Goal: Transaction & Acquisition: Purchase product/service

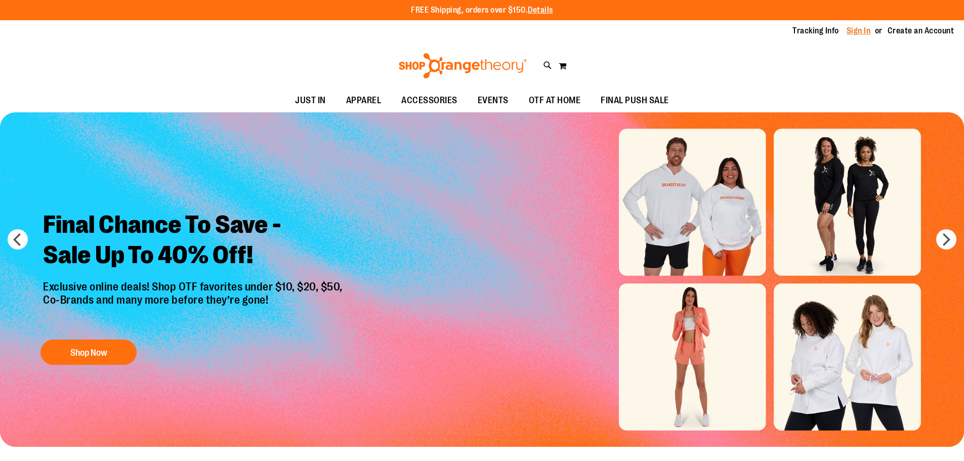
drag, startPoint x: 0, startPoint y: 0, endPoint x: 857, endPoint y: 28, distance: 857.0
click at [857, 28] on link "Sign In" at bounding box center [858, 30] width 24 height 11
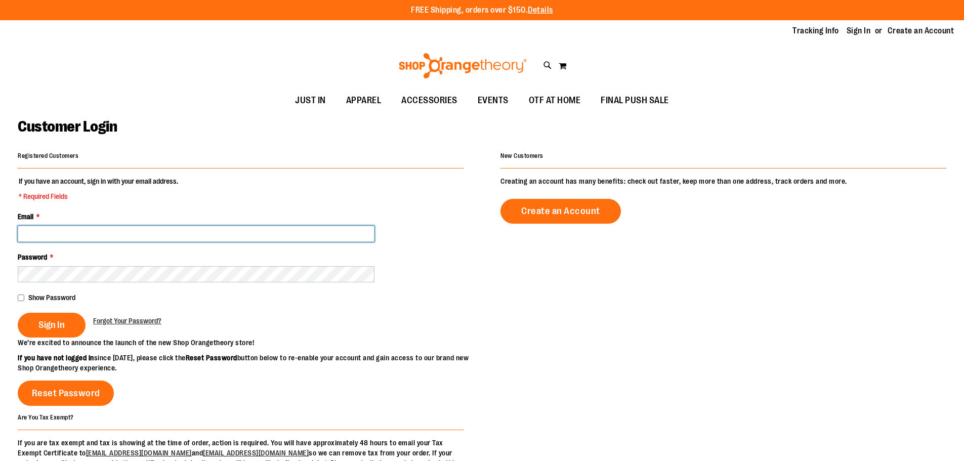
click at [202, 227] on input "Email *" at bounding box center [196, 234] width 357 height 16
type input "**********"
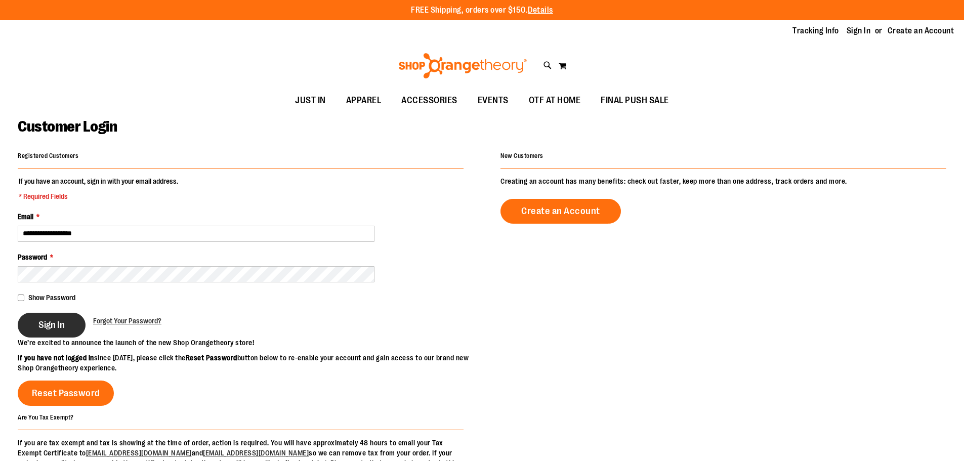
click at [47, 320] on span "Sign In" at bounding box center [51, 324] width 26 height 11
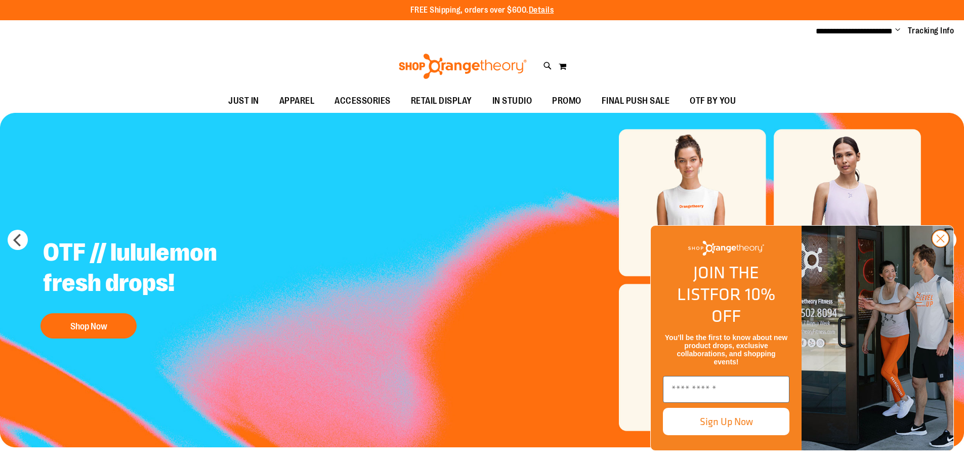
click at [947, 247] on circle "Close dialog" at bounding box center [940, 238] width 17 height 17
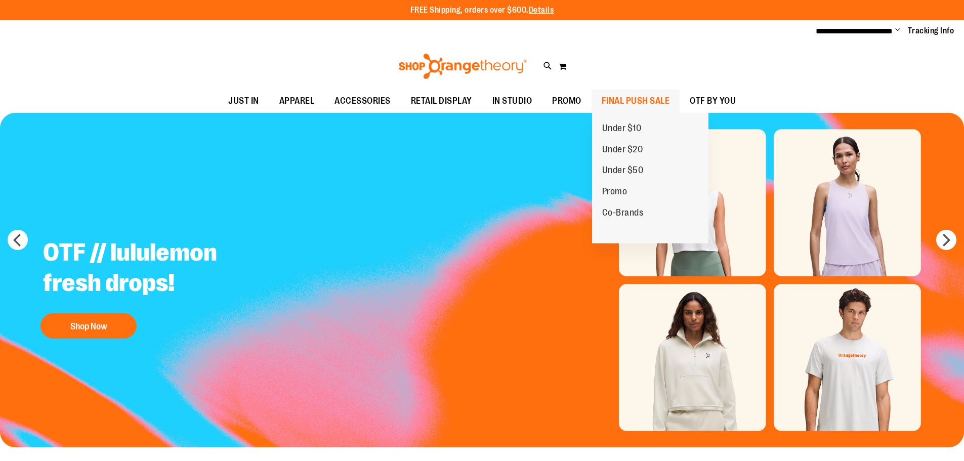
click at [621, 103] on span "FINAL PUSH SALE" at bounding box center [636, 101] width 68 height 23
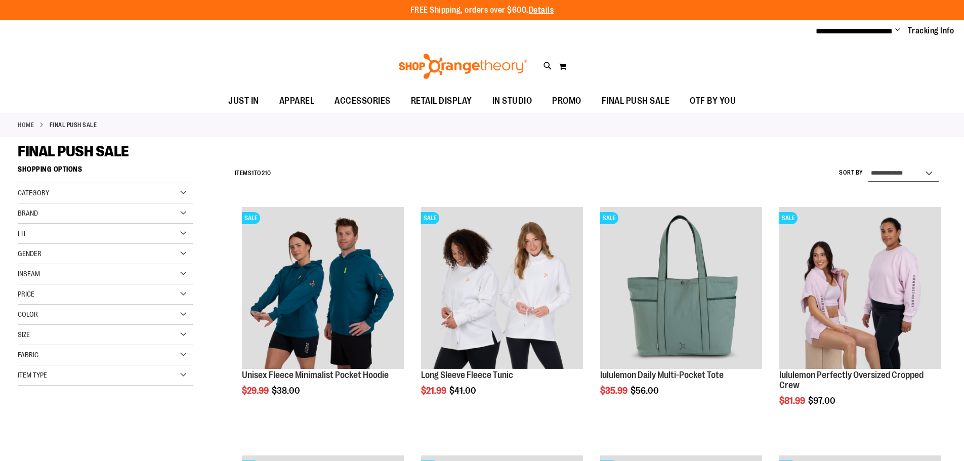
click at [926, 169] on select "**********" at bounding box center [903, 173] width 70 height 16
select select "*********"
click at [868, 165] on select "**********" at bounding box center [903, 173] width 70 height 16
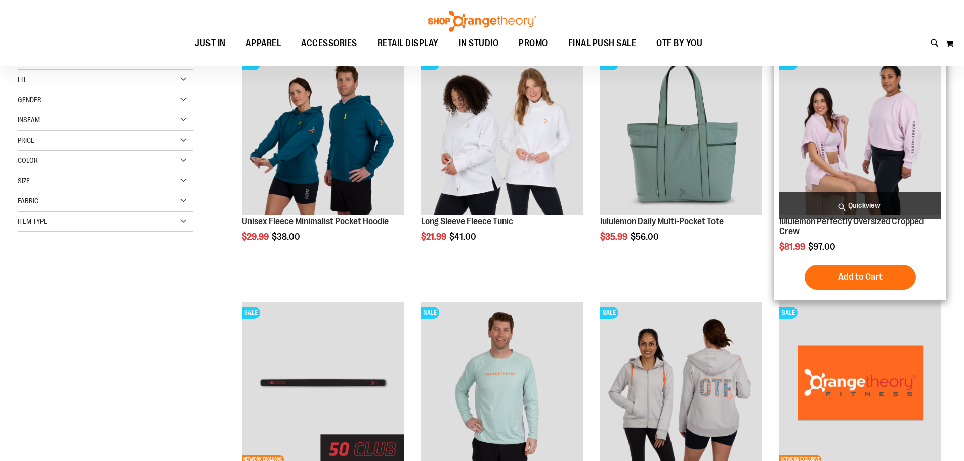
scroll to position [160, 0]
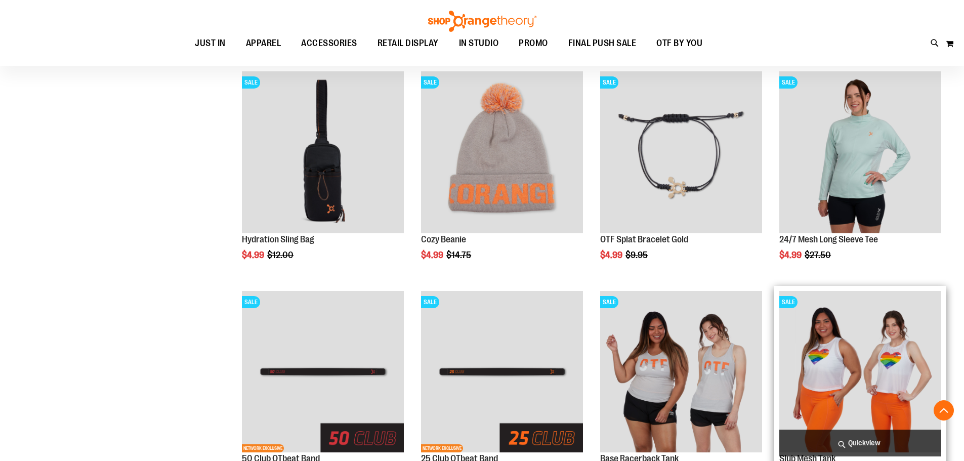
scroll to position [1017, 0]
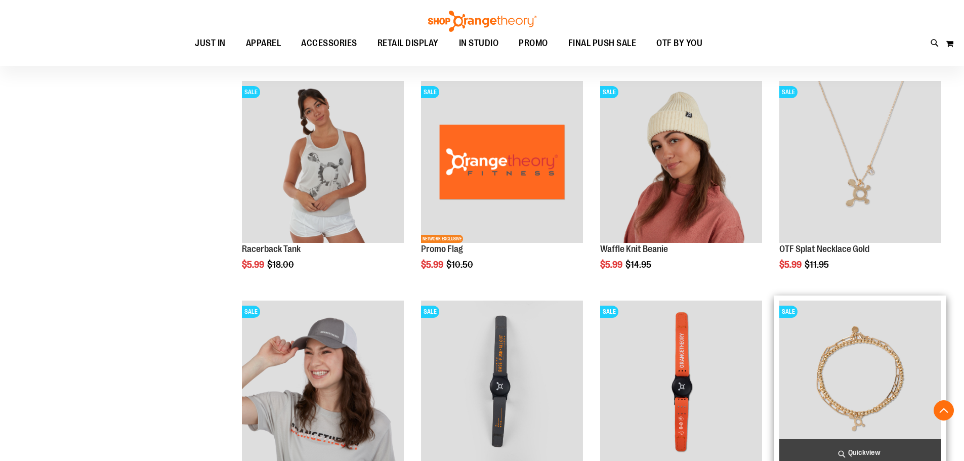
scroll to position [1675, 0]
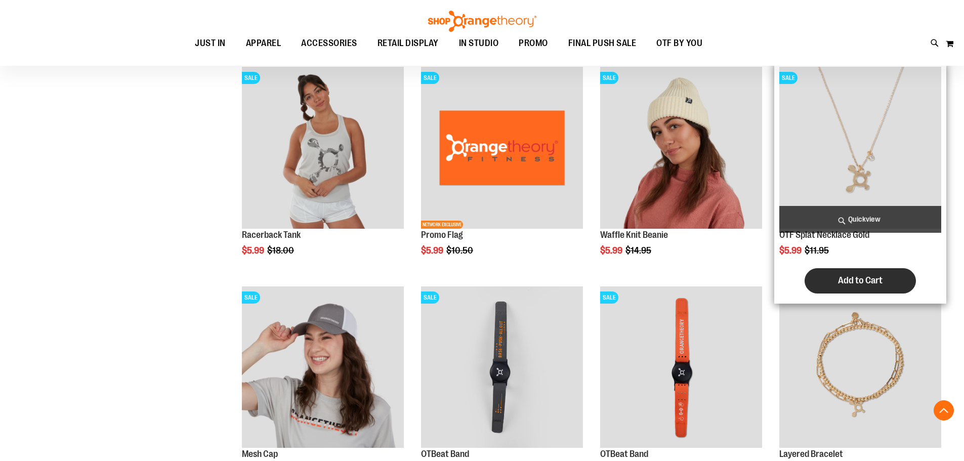
click at [857, 276] on span "Add to Cart" at bounding box center [860, 280] width 45 height 11
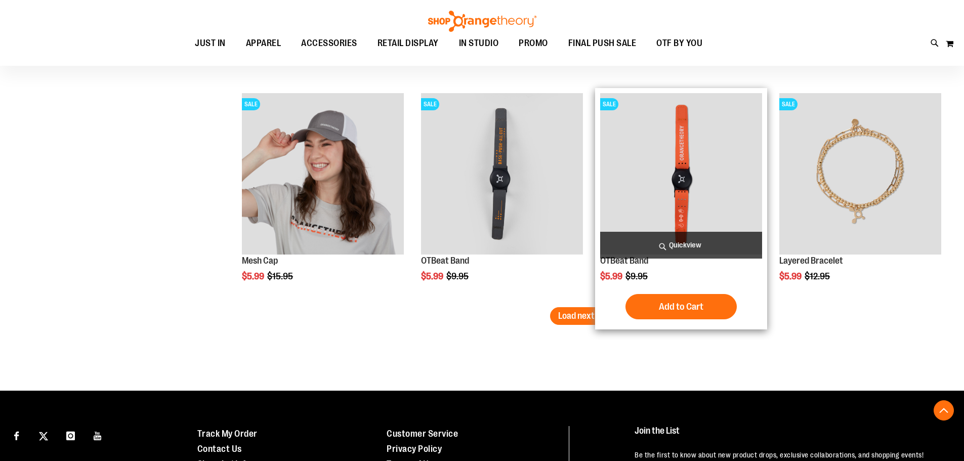
scroll to position [1928, 0]
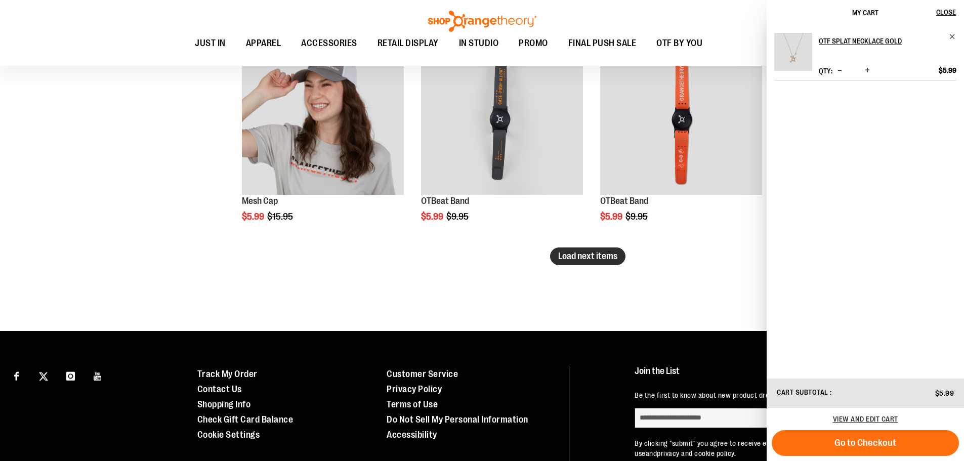
click at [594, 253] on span "Load next items" at bounding box center [587, 256] width 59 height 10
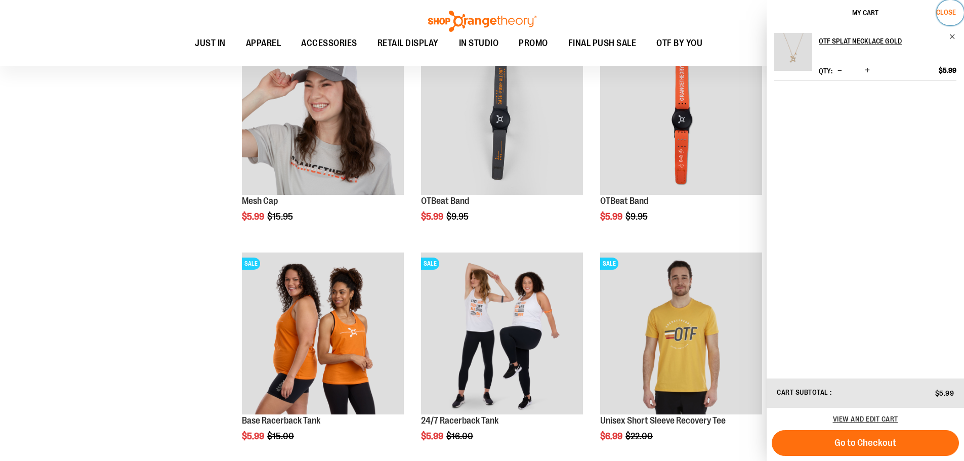
click at [950, 11] on span "Close" at bounding box center [946, 12] width 20 height 8
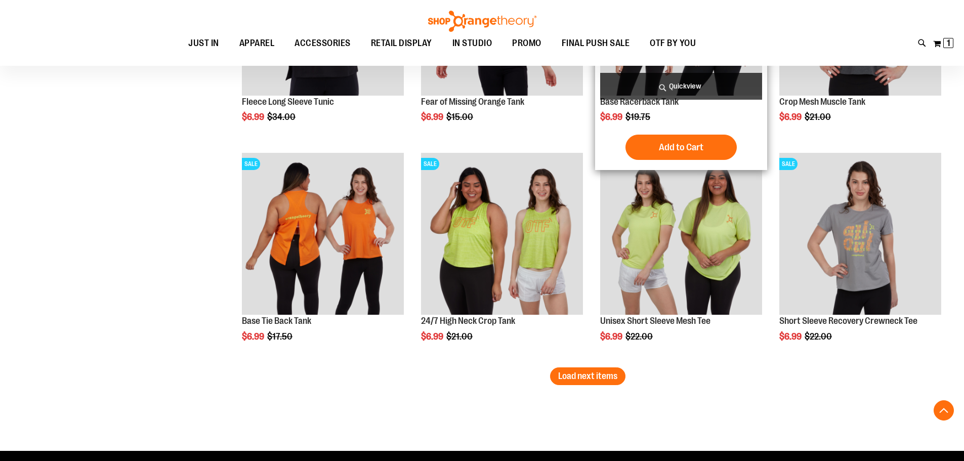
scroll to position [2485, 0]
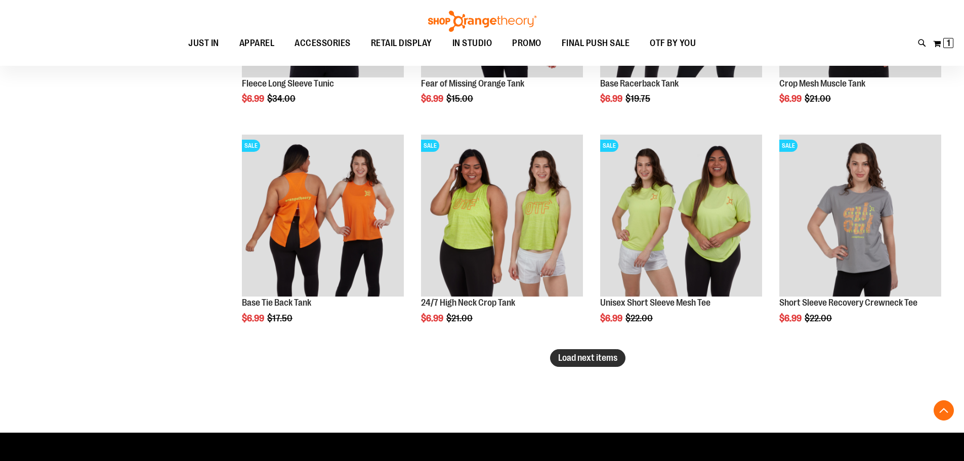
click at [616, 353] on span "Load next items" at bounding box center [587, 358] width 59 height 10
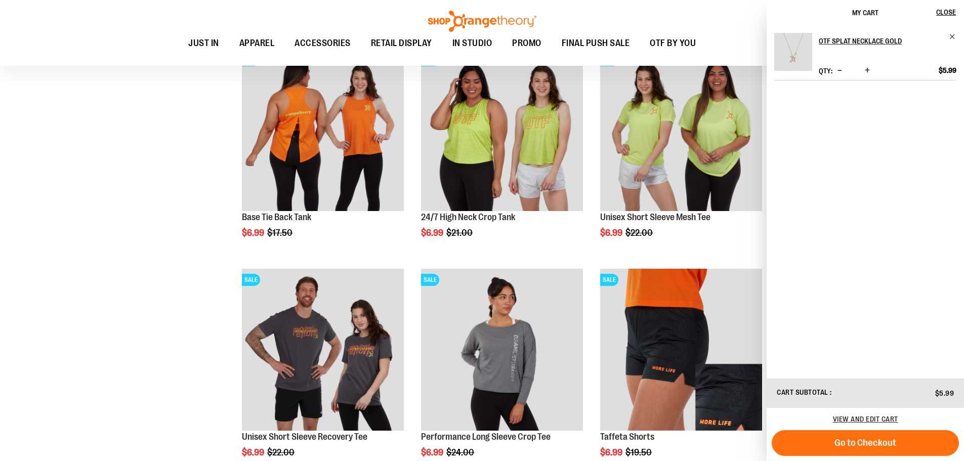
scroll to position [2586, 0]
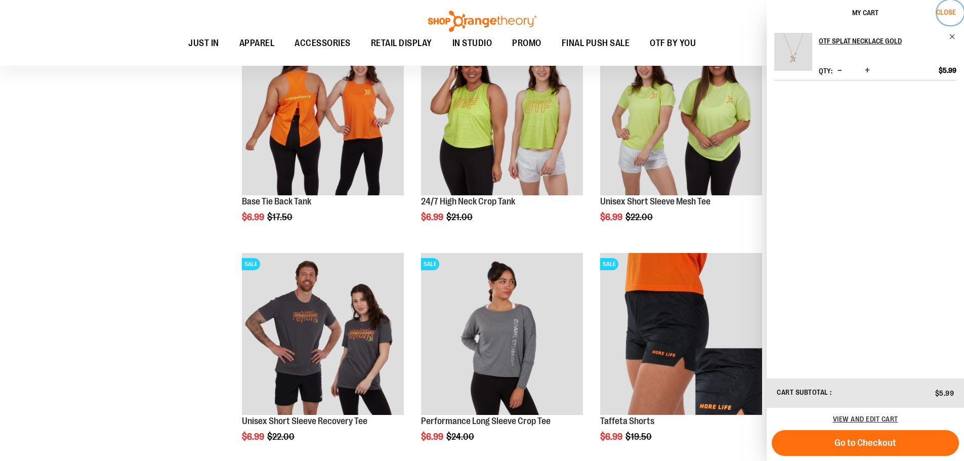
click at [954, 12] on span "Close" at bounding box center [946, 12] width 20 height 8
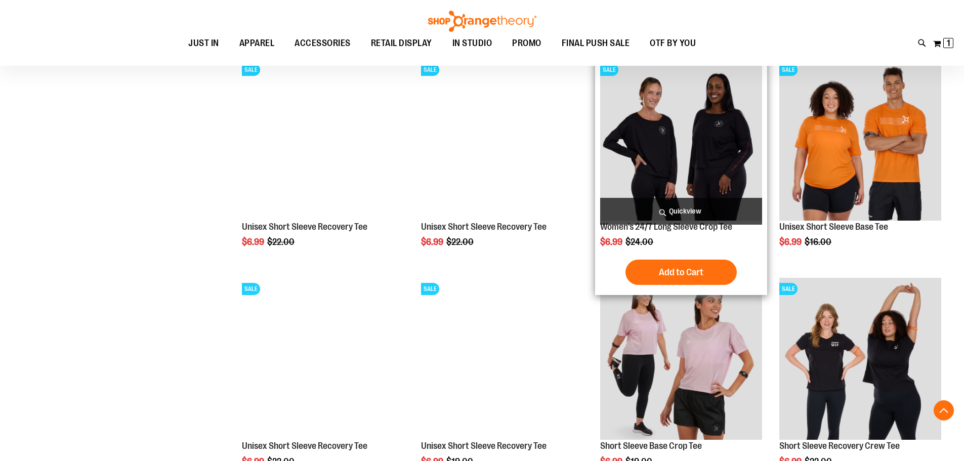
scroll to position [3092, 0]
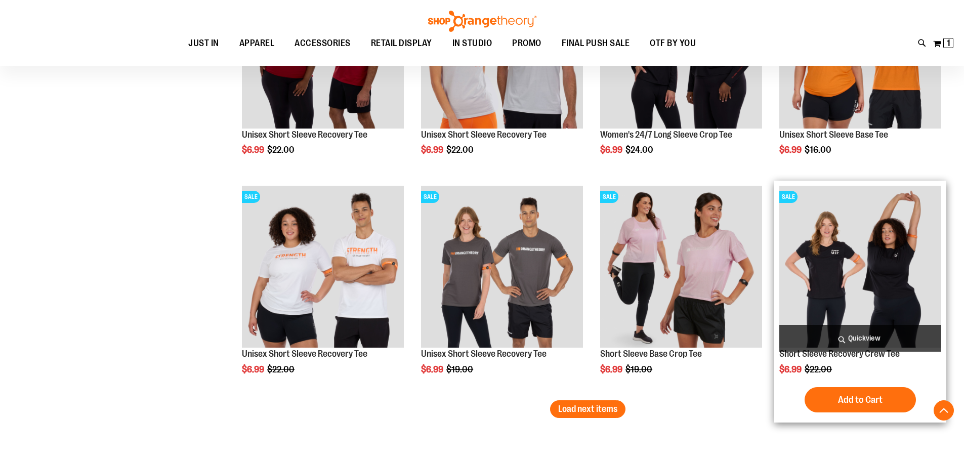
click at [865, 278] on img "product" at bounding box center [860, 267] width 162 height 162
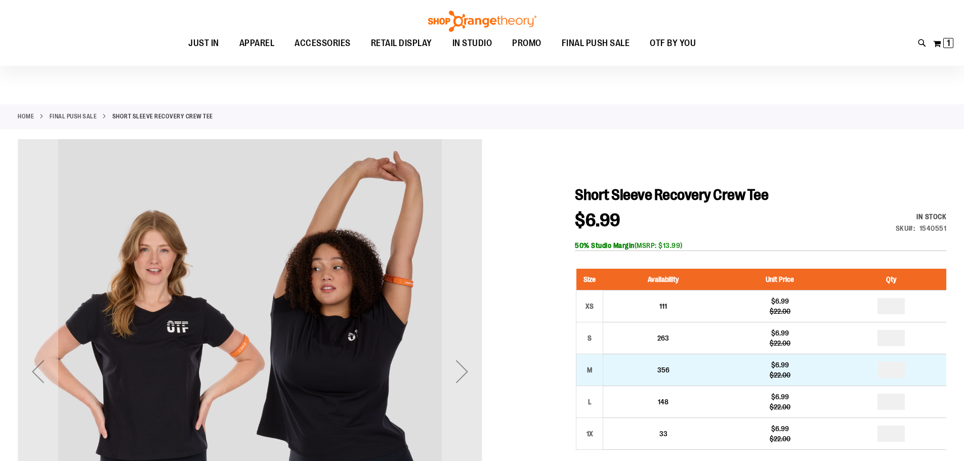
scroll to position [101, 0]
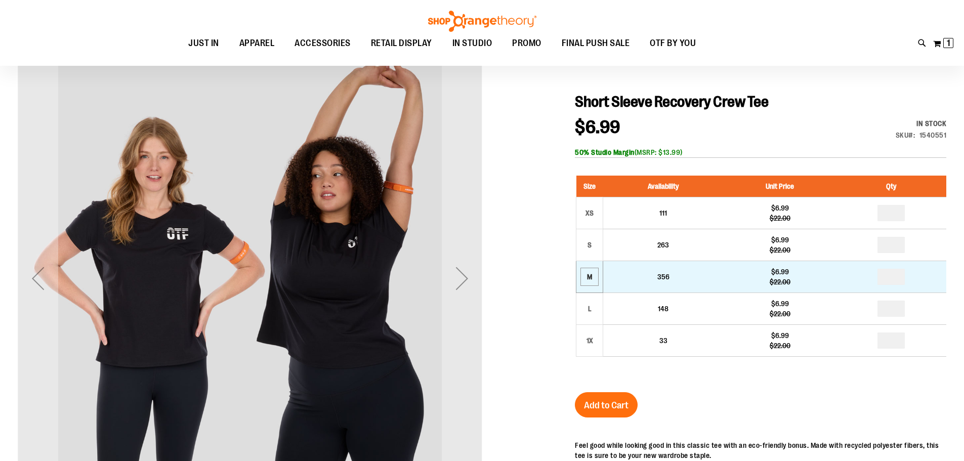
click at [592, 273] on div "M" at bounding box center [589, 276] width 15 height 15
click at [899, 277] on input "number" at bounding box center [890, 277] width 27 height 16
type input "*"
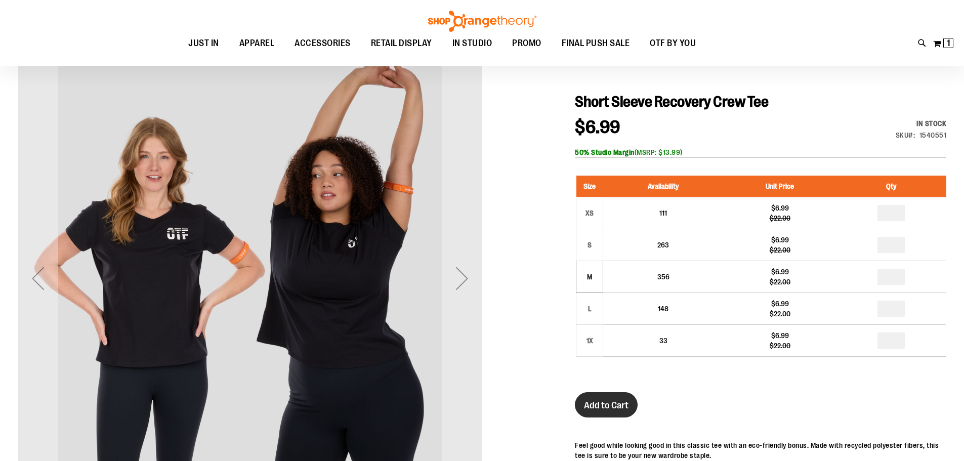
click at [614, 399] on button "Add to Cart" at bounding box center [606, 404] width 63 height 25
click at [460, 273] on div "Next" at bounding box center [462, 278] width 40 height 40
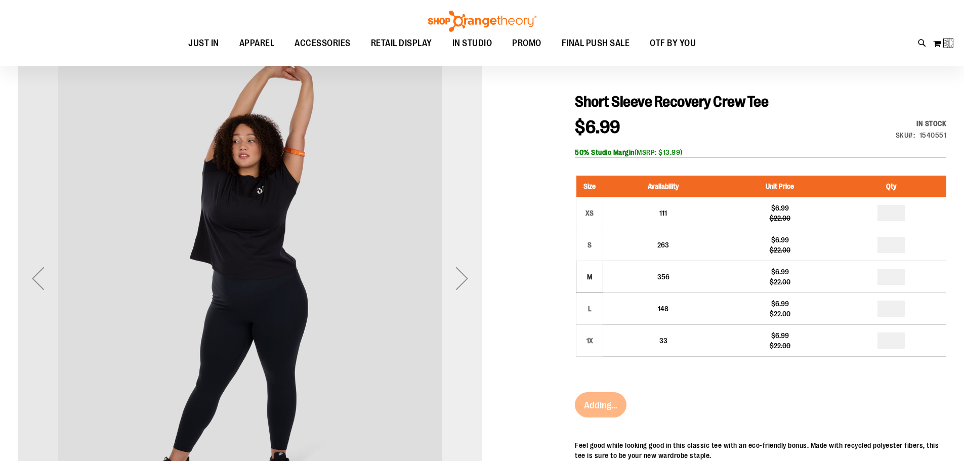
click at [460, 273] on div "Next" at bounding box center [462, 278] width 40 height 40
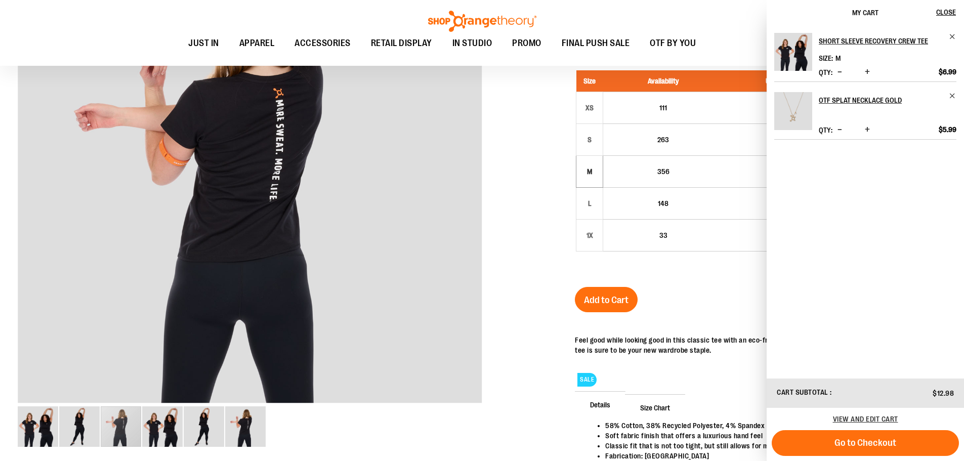
scroll to position [202, 0]
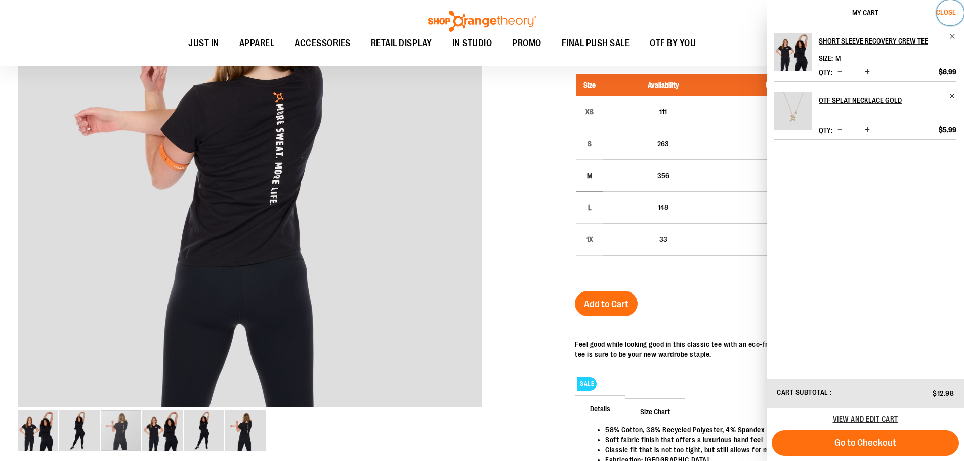
click at [950, 18] on button "Close" at bounding box center [949, 12] width 27 height 25
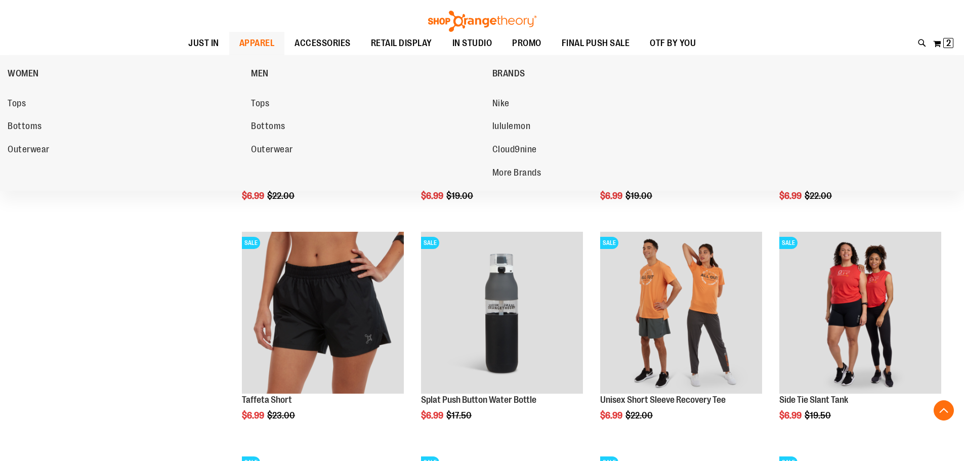
scroll to position [577, 0]
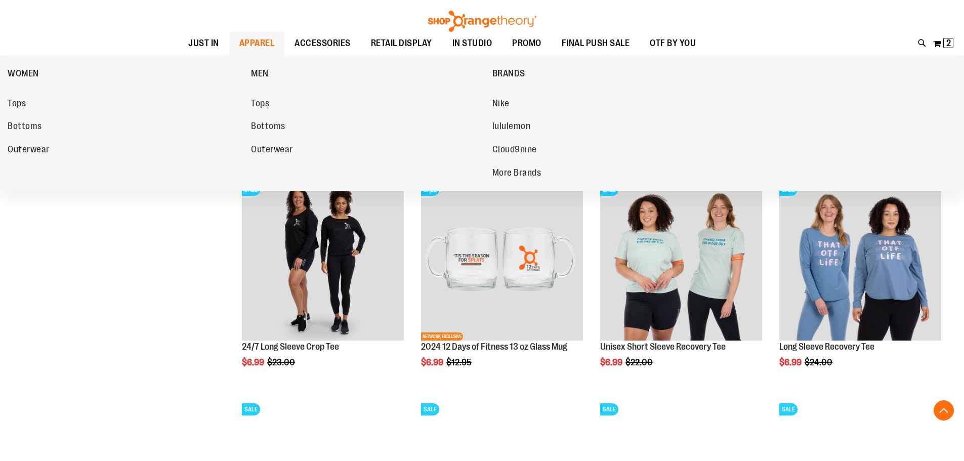
scroll to position [830, 0]
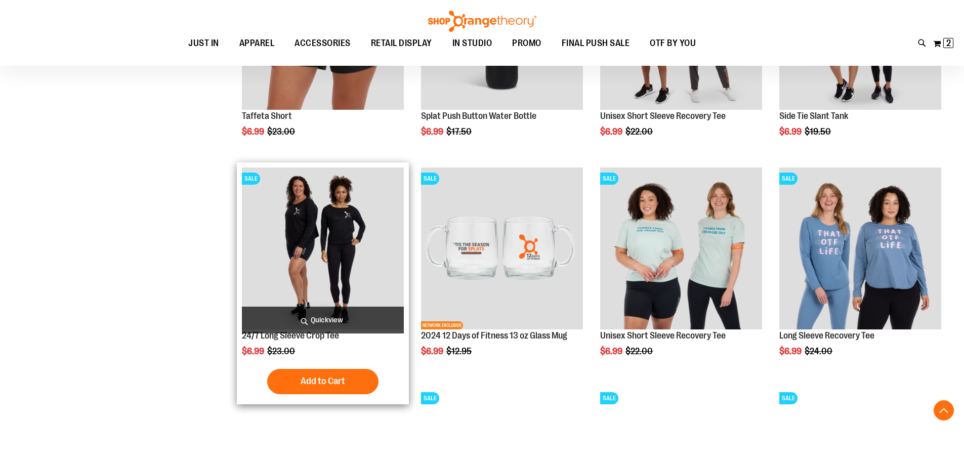
click at [353, 250] on img "product" at bounding box center [323, 248] width 162 height 162
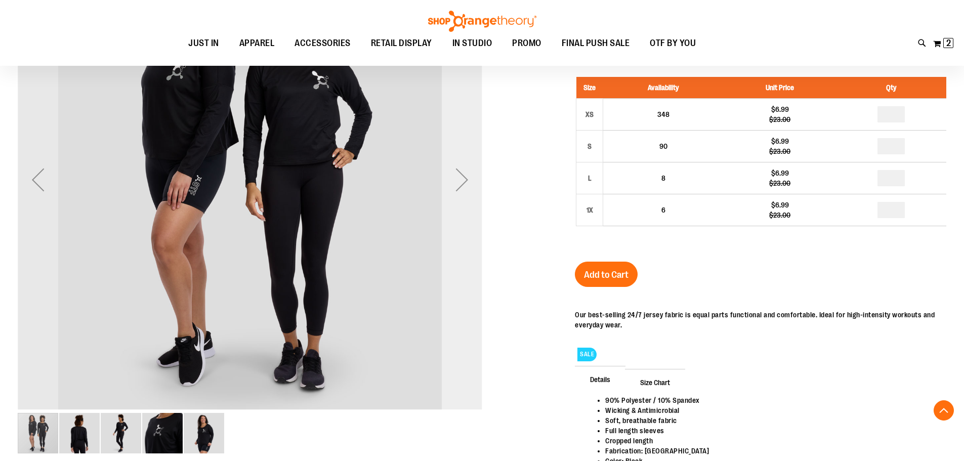
scroll to position [202, 0]
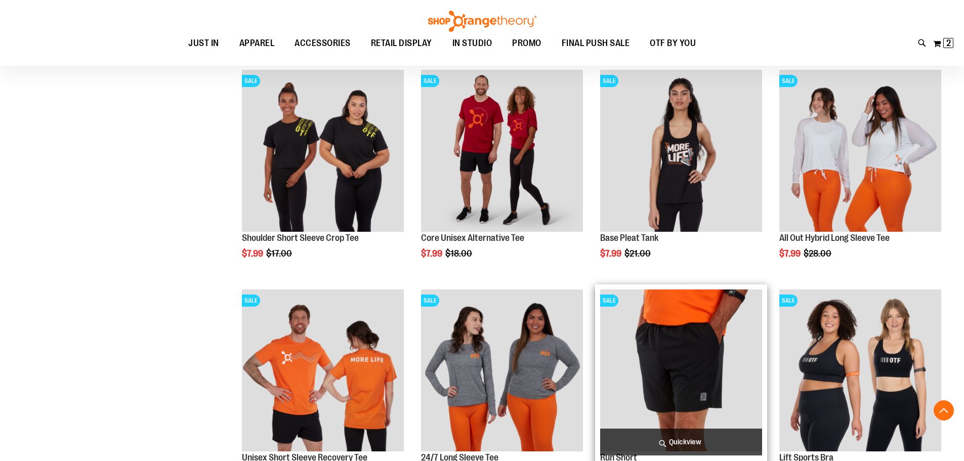
scroll to position [758, 0]
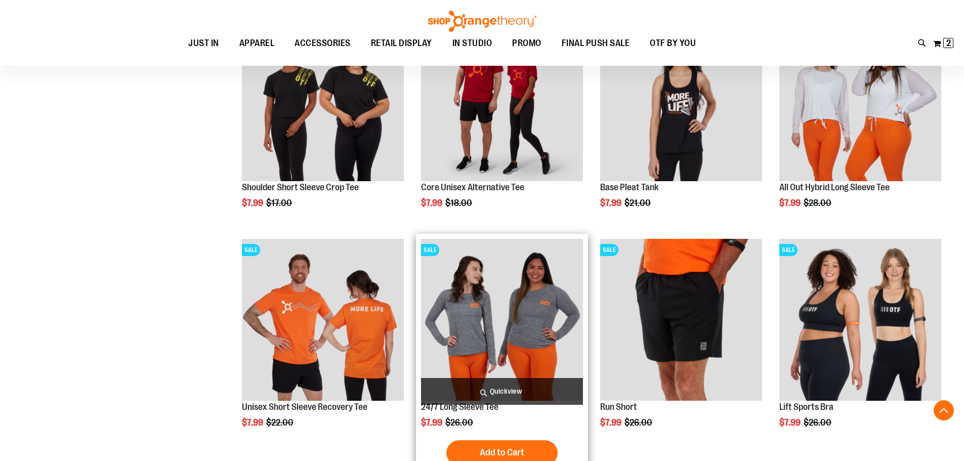
click at [504, 324] on img "product" at bounding box center [502, 320] width 162 height 162
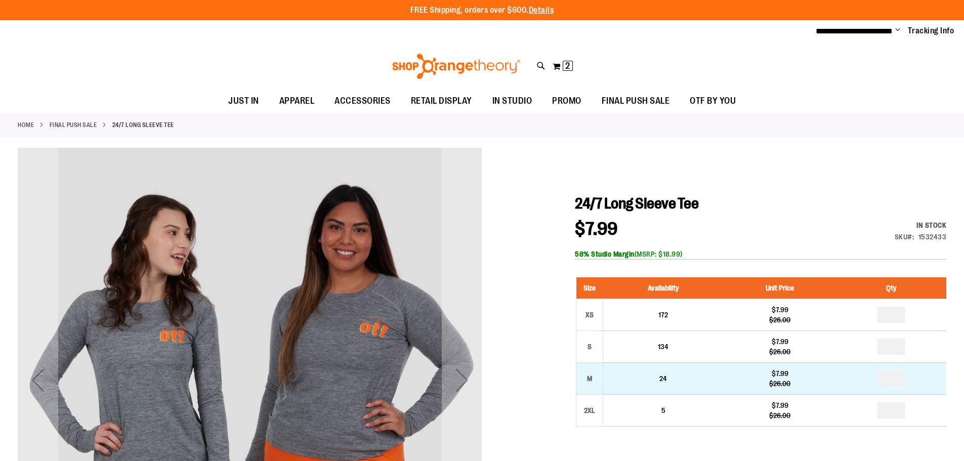
click at [909, 378] on td "*" at bounding box center [891, 378] width 110 height 32
click at [896, 376] on input "number" at bounding box center [890, 378] width 27 height 16
type input "*"
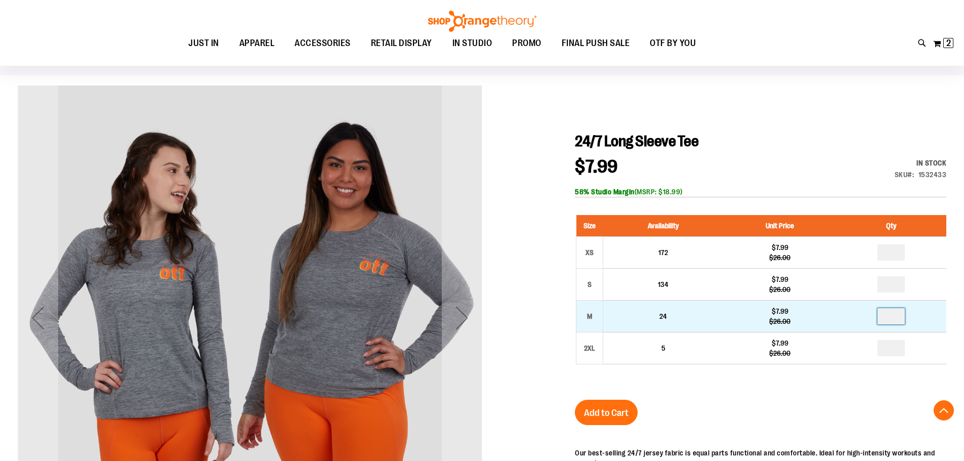
scroll to position [252, 0]
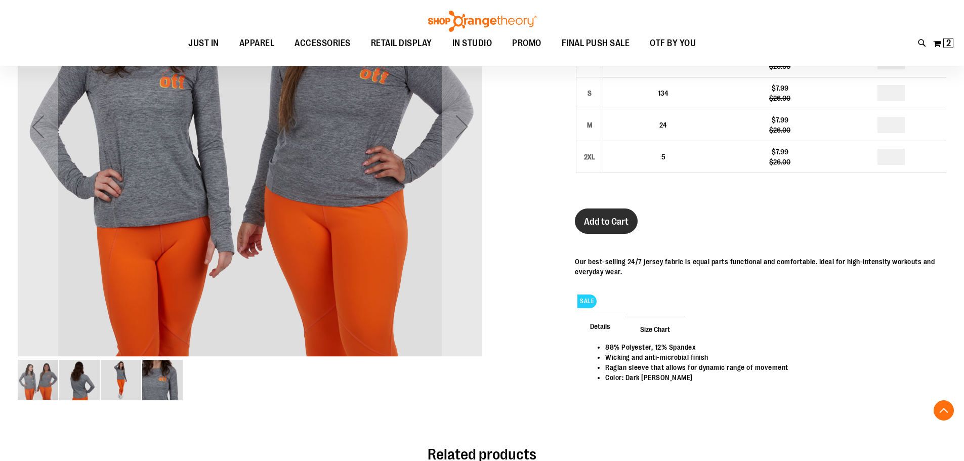
click at [592, 220] on span "Add to Cart" at bounding box center [606, 221] width 45 height 11
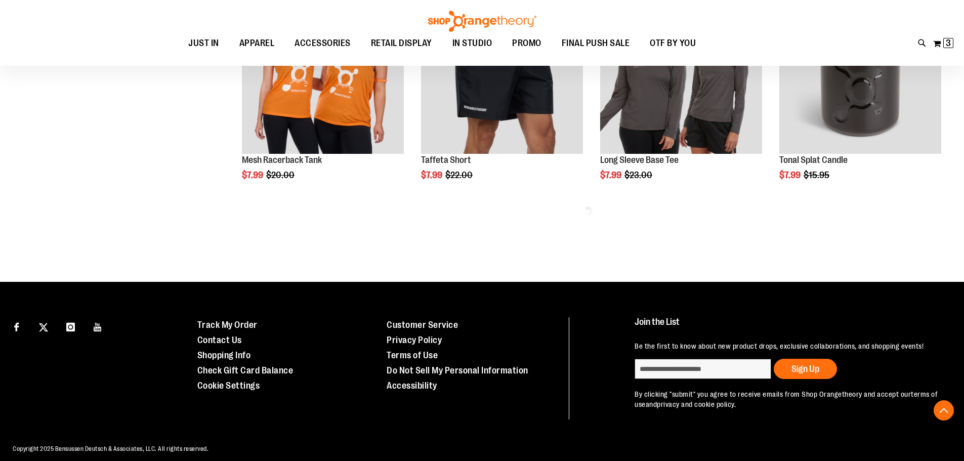
scroll to position [678, 0]
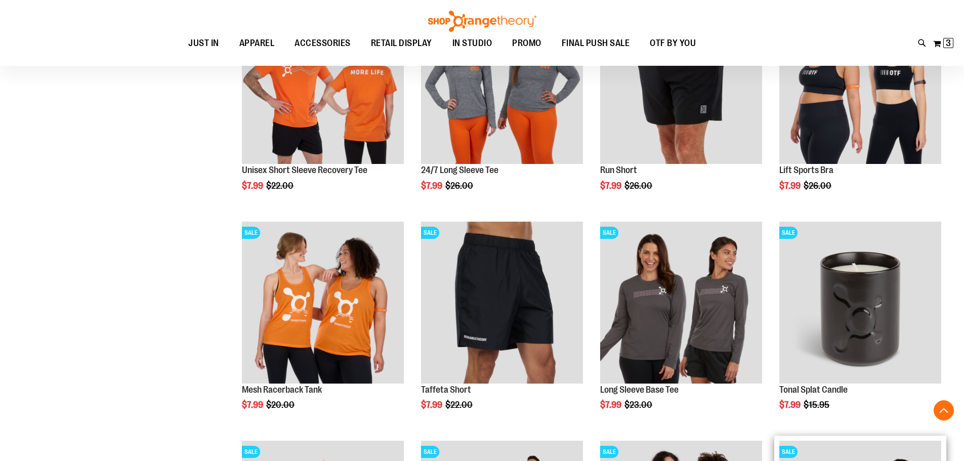
scroll to position [425, 0]
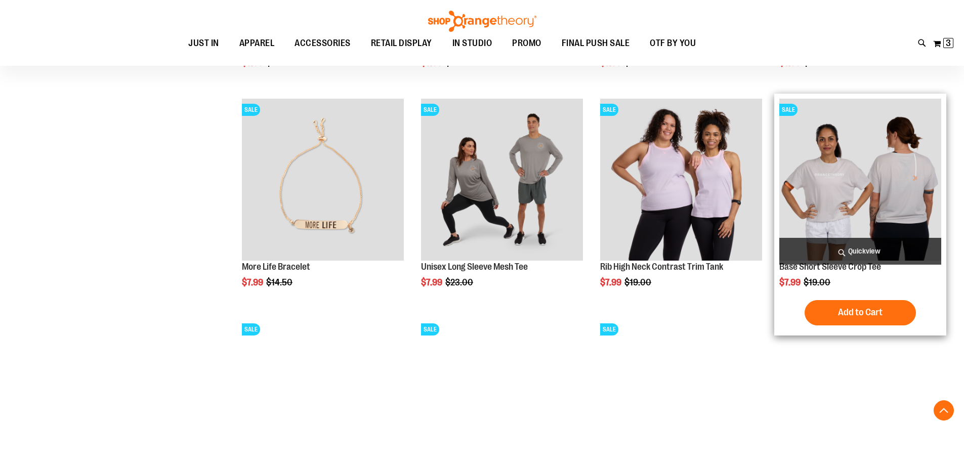
scroll to position [881, 0]
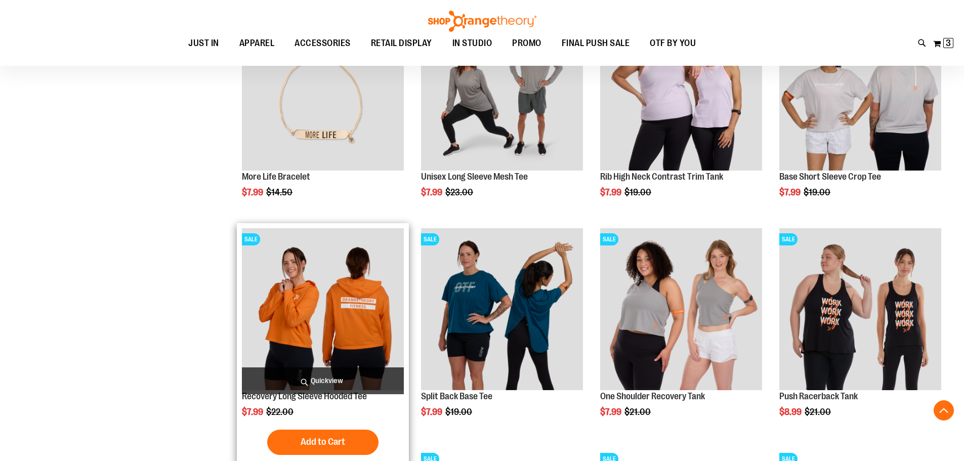
drag, startPoint x: 338, startPoint y: 326, endPoint x: 341, endPoint y: 319, distance: 7.2
click at [338, 326] on img "product" at bounding box center [323, 309] width 162 height 162
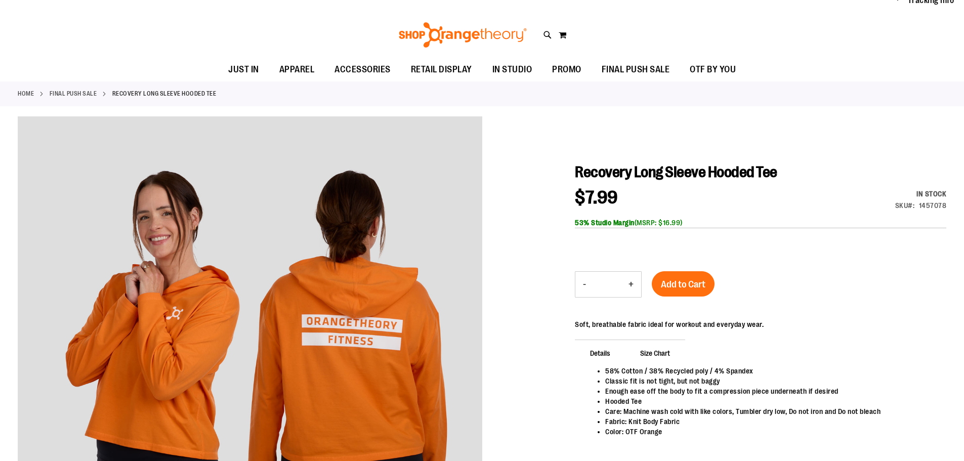
scroll to position [101, 0]
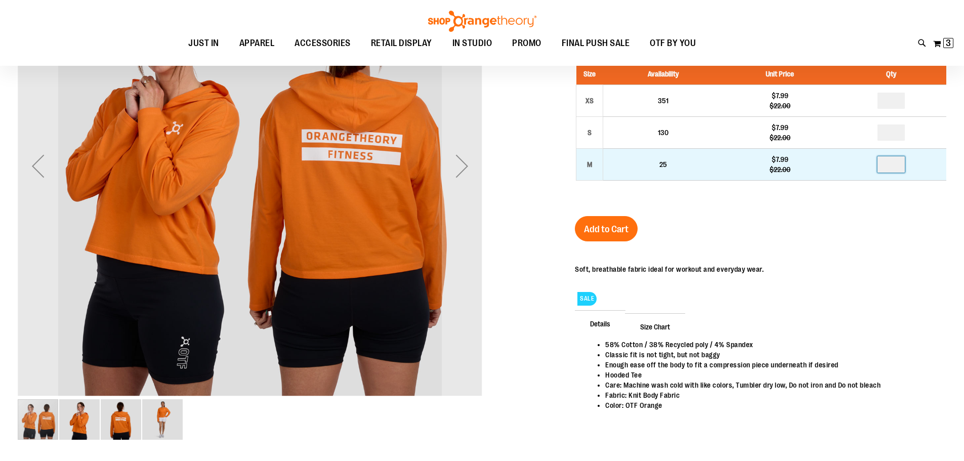
click at [900, 164] on input "number" at bounding box center [890, 164] width 27 height 16
type input "*"
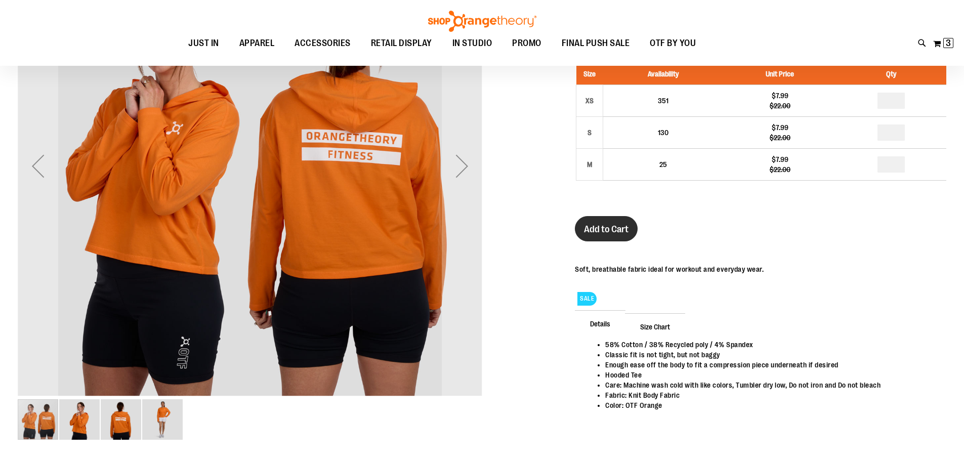
click at [585, 227] on span "Add to Cart" at bounding box center [606, 229] width 45 height 11
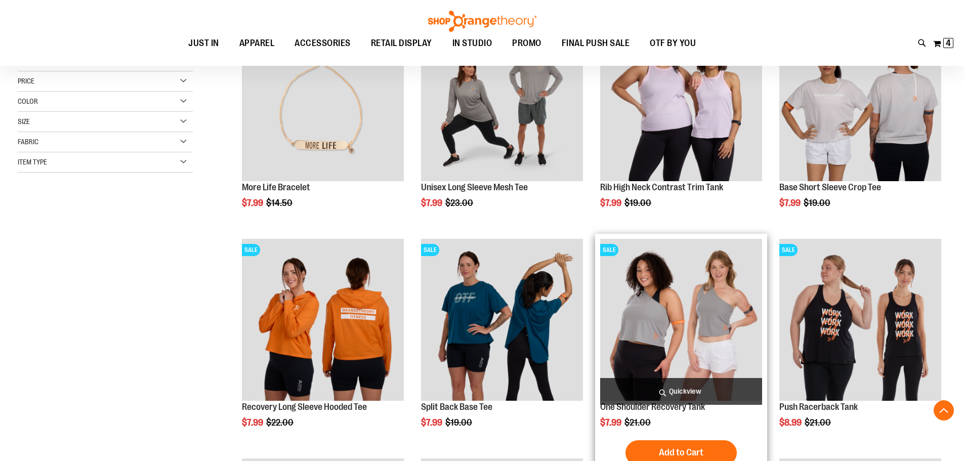
scroll to position [303, 0]
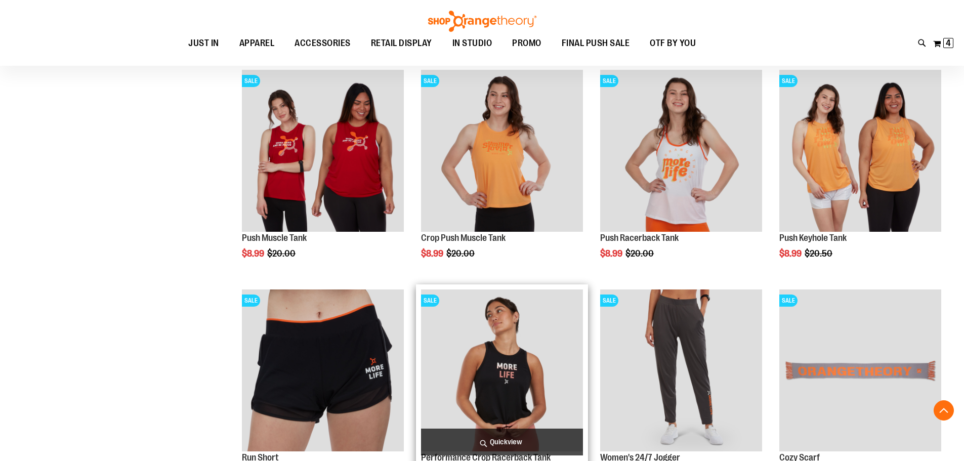
scroll to position [860, 0]
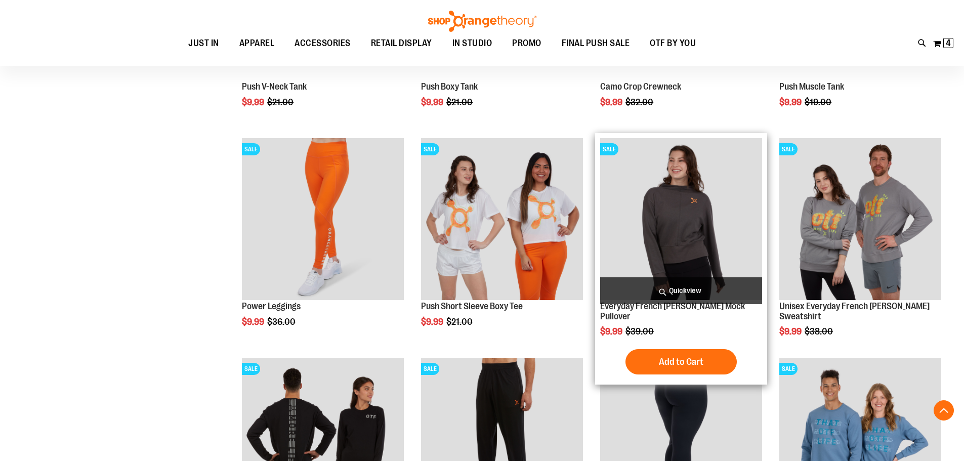
scroll to position [1720, 0]
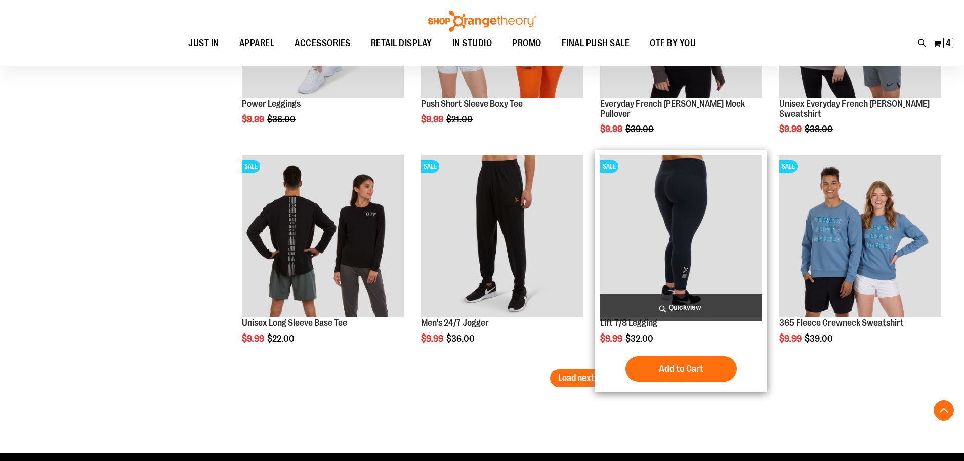
click at [685, 211] on img "product" at bounding box center [681, 236] width 162 height 162
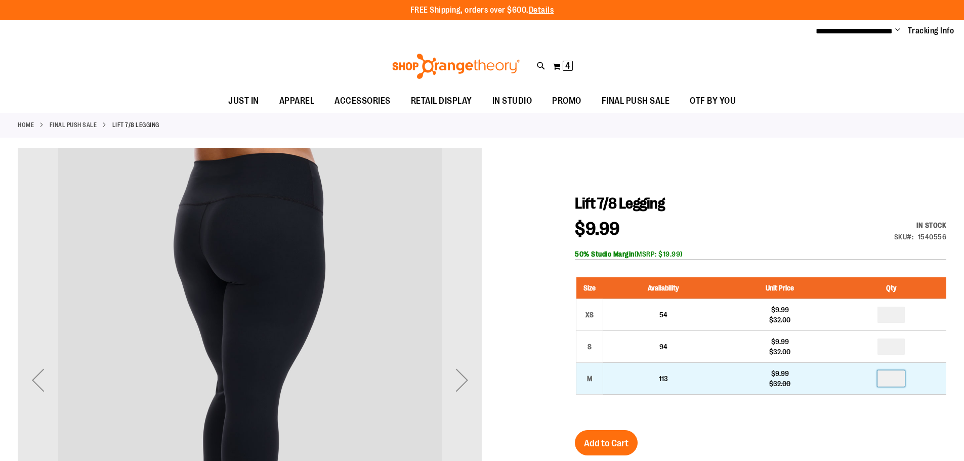
click at [901, 376] on input "number" at bounding box center [890, 378] width 27 height 16
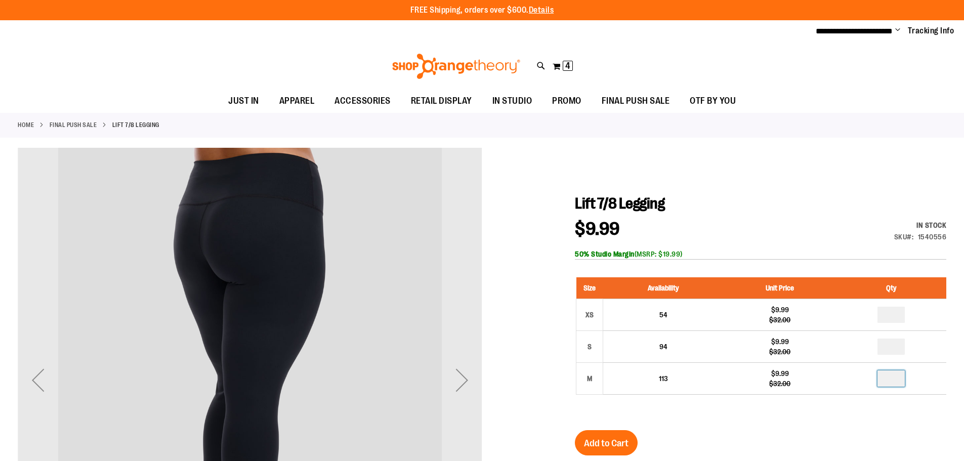
type input "*"
click at [615, 439] on span "Add to Cart" at bounding box center [606, 443] width 45 height 11
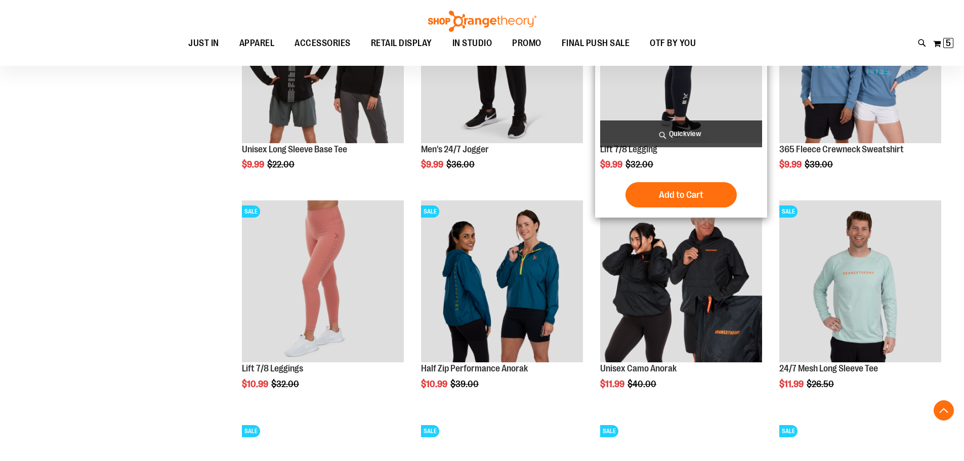
scroll to position [627, 0]
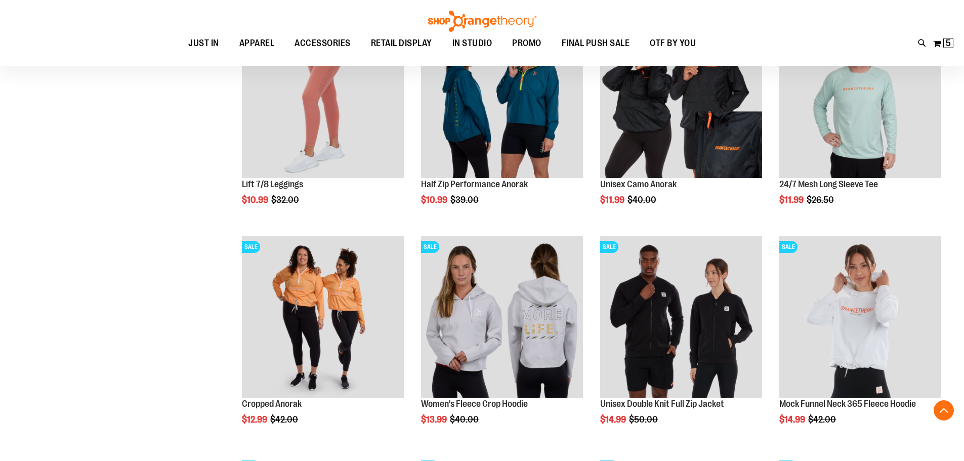
scroll to position [779, 0]
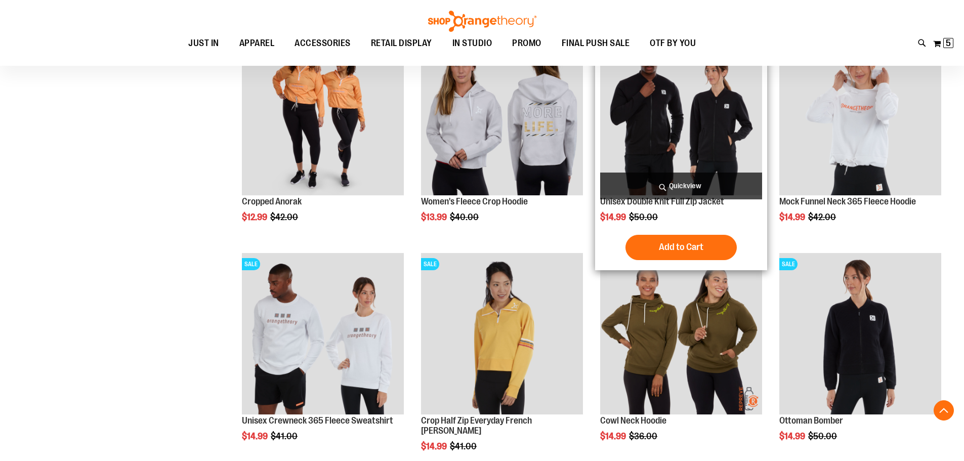
scroll to position [982, 0]
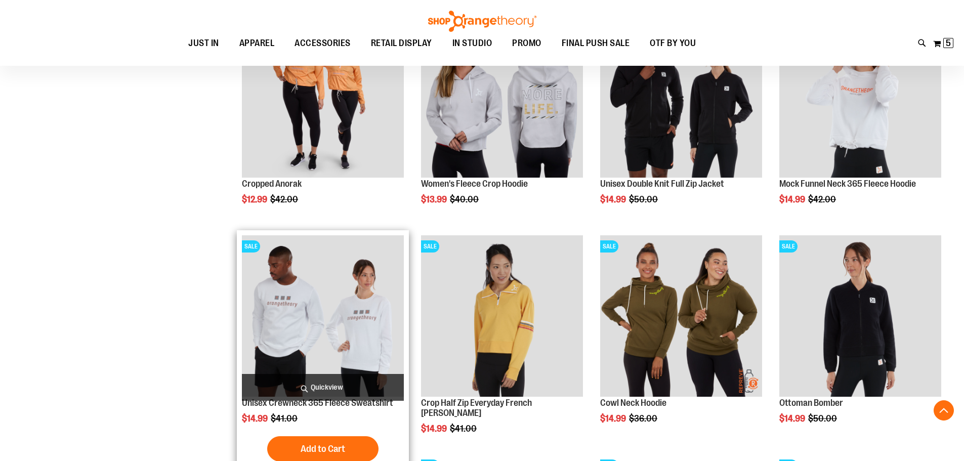
click at [388, 338] on img "product" at bounding box center [323, 316] width 162 height 162
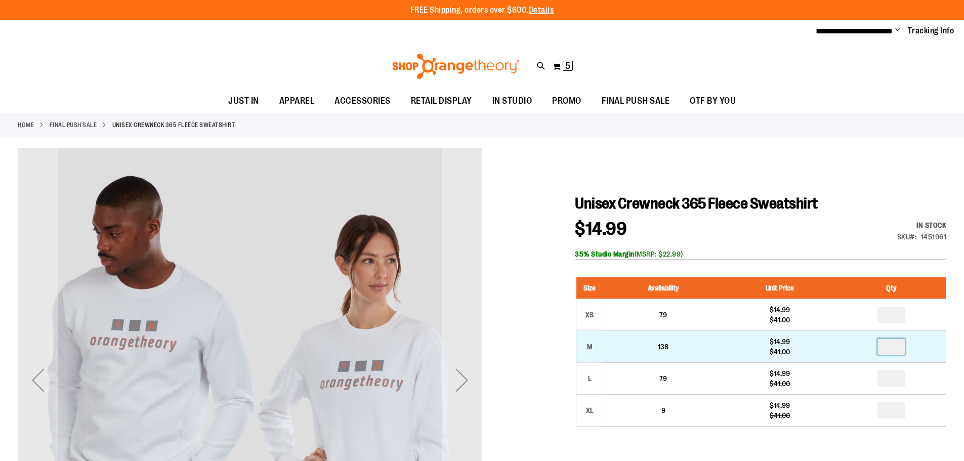
click at [904, 348] on input "number" at bounding box center [890, 346] width 27 height 16
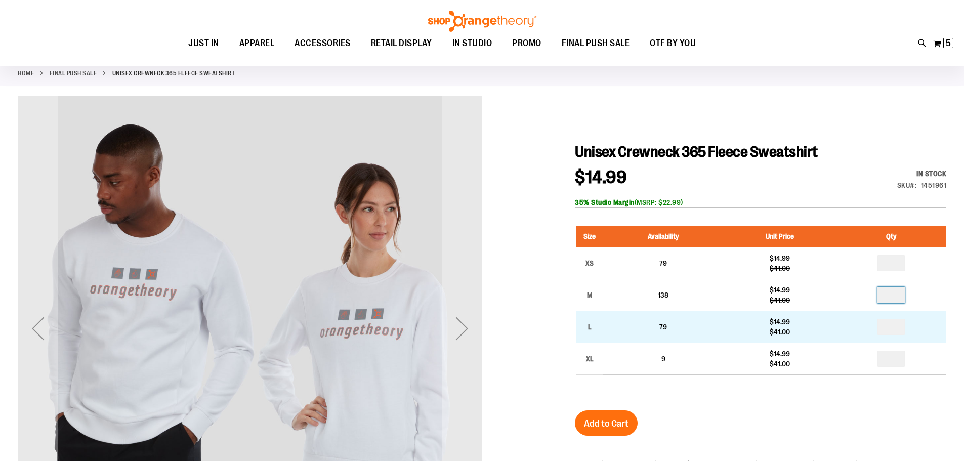
scroll to position [202, 0]
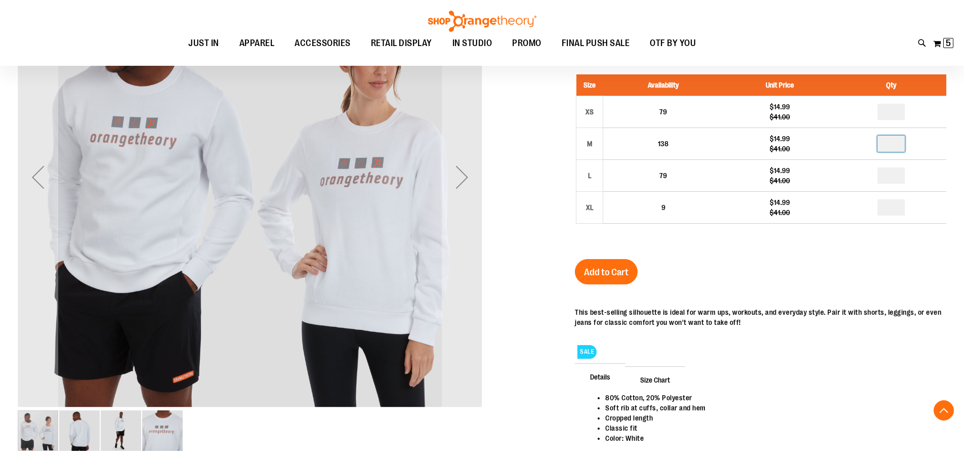
type input "*"
click at [619, 284] on div "Add to Cart" at bounding box center [606, 278] width 63 height 38
click at [613, 279] on button "Add to Cart" at bounding box center [606, 271] width 63 height 25
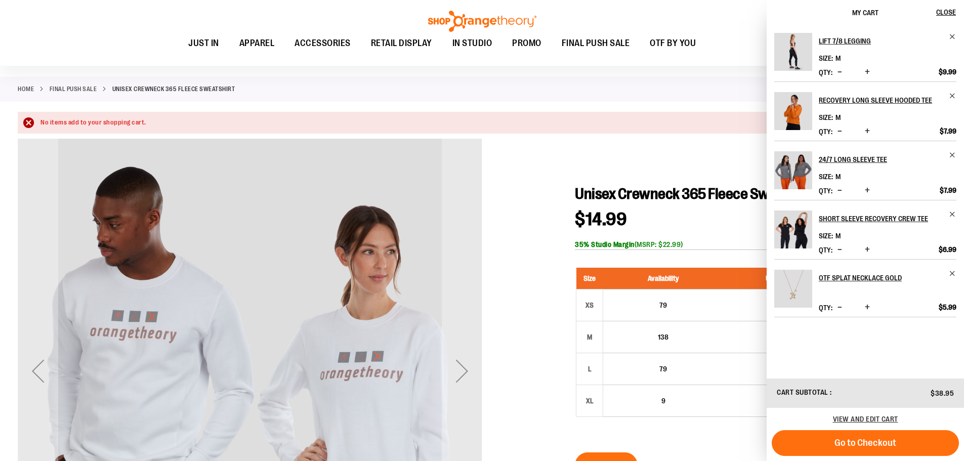
scroll to position [0, 0]
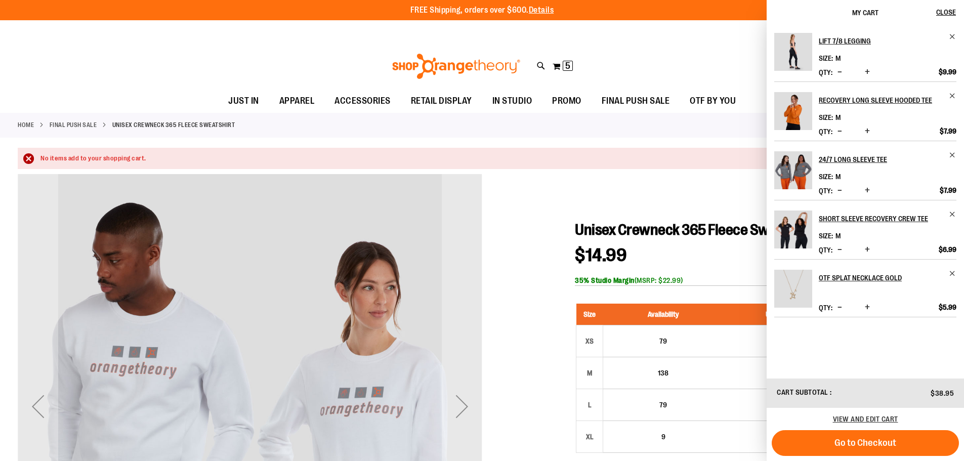
click at [685, 251] on div "$14.99 Regular Price $41.00 In stock Only %1 left SKU 1451961 35% Studio Margin…" at bounding box center [760, 265] width 371 height 39
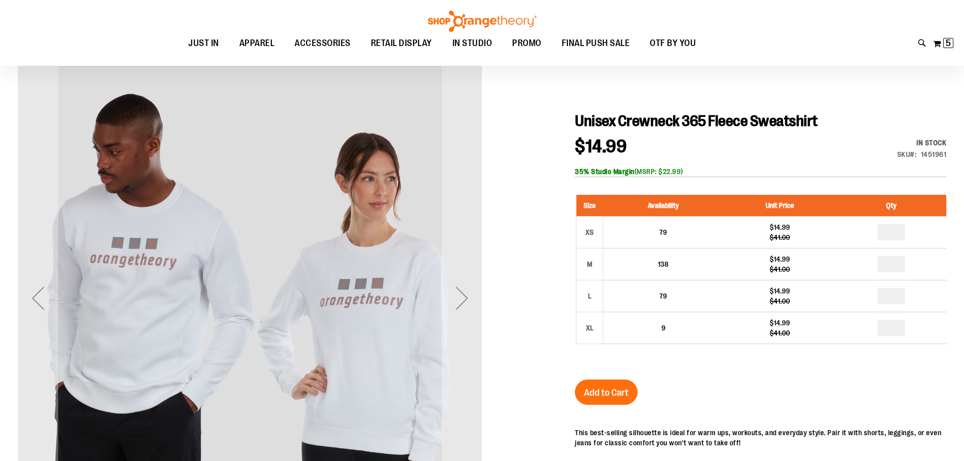
scroll to position [202, 0]
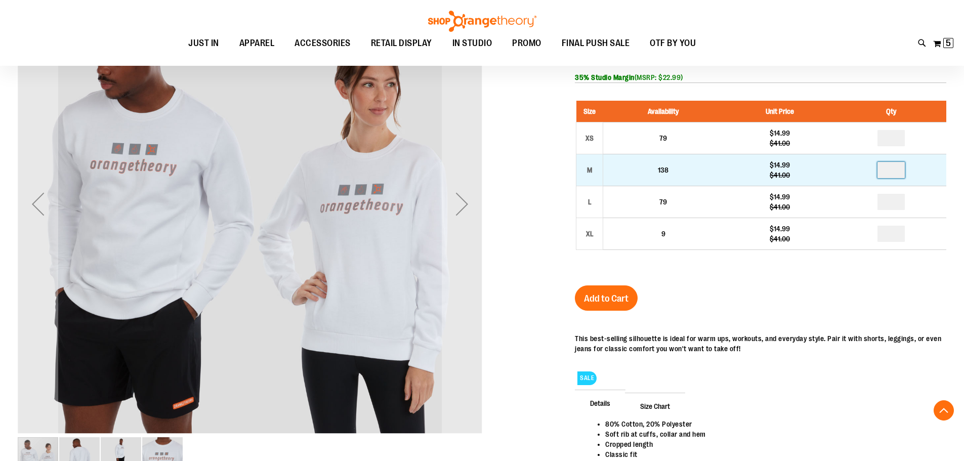
click at [902, 165] on input "number" at bounding box center [890, 170] width 27 height 16
type input "*"
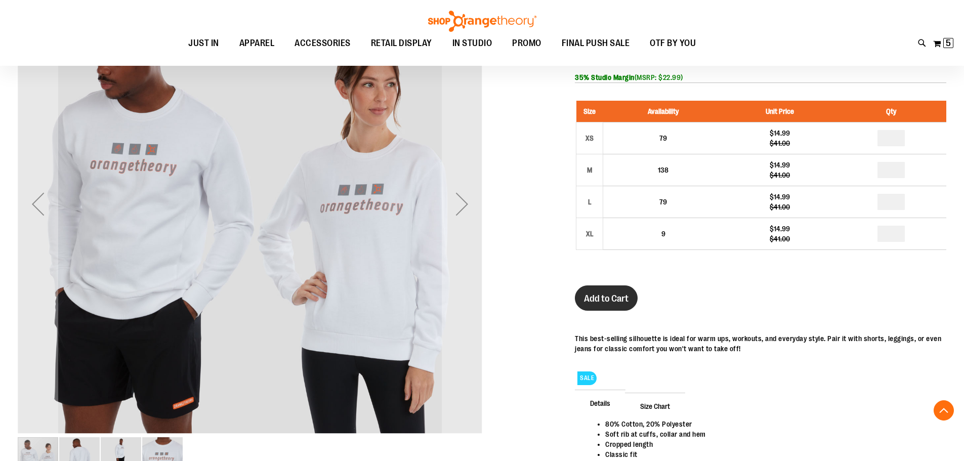
click at [618, 292] on button "Add to Cart" at bounding box center [606, 297] width 63 height 25
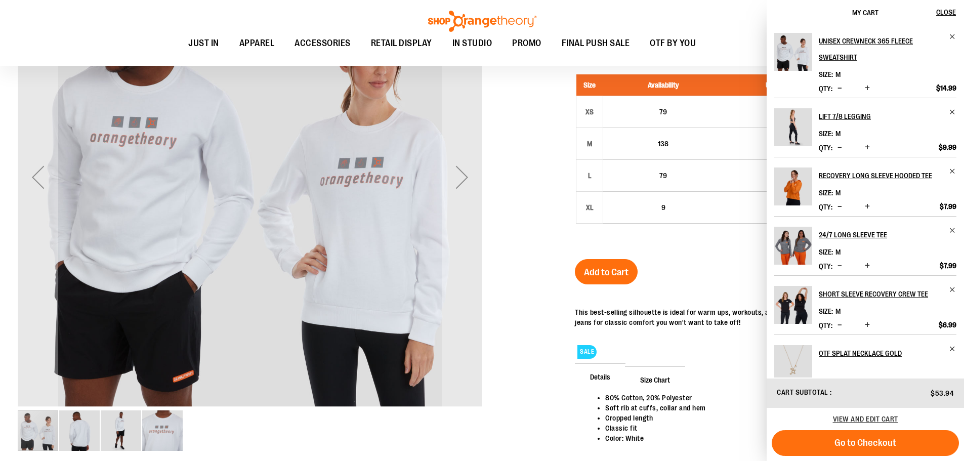
scroll to position [176, 0]
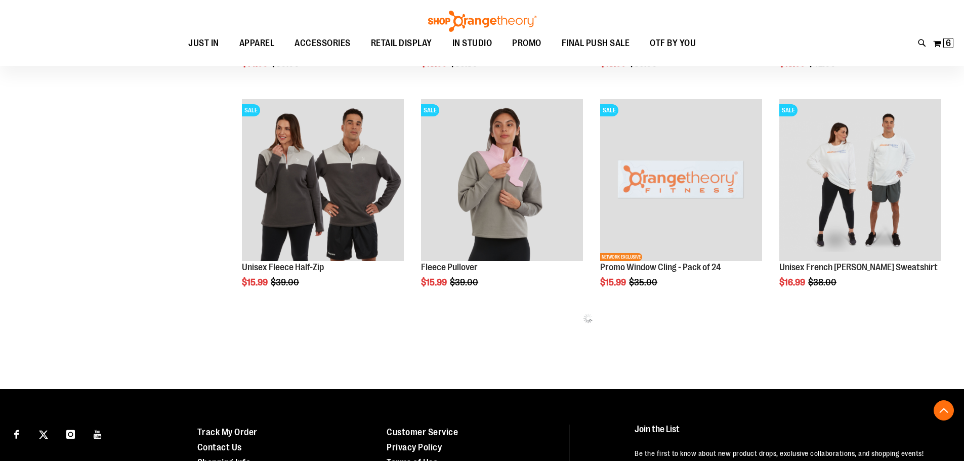
scroll to position [527, 0]
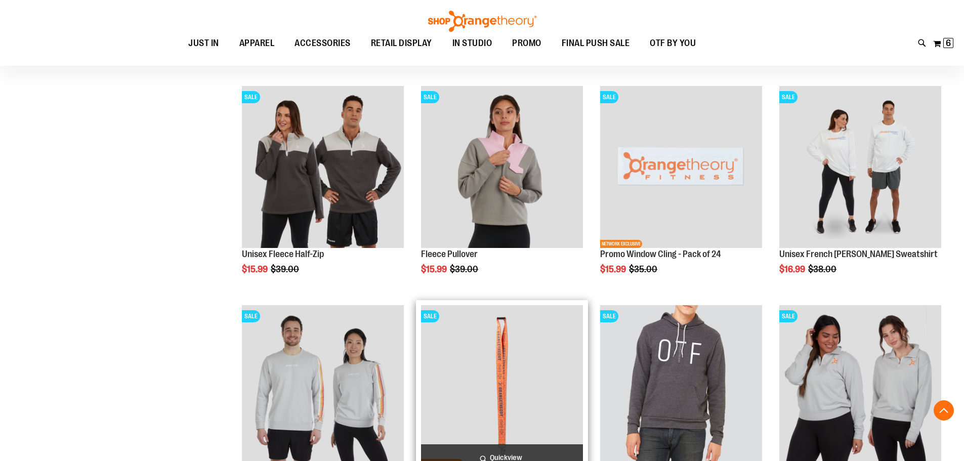
scroll to position [577, 0]
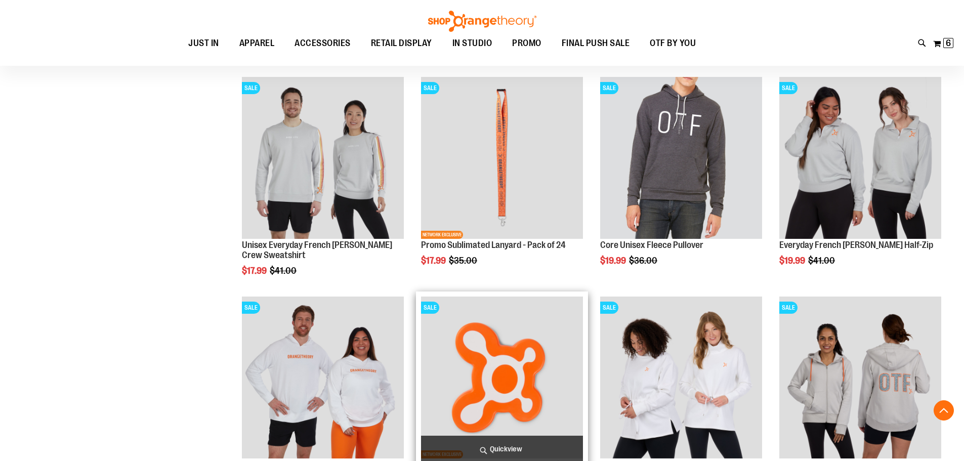
scroll to position [881, 0]
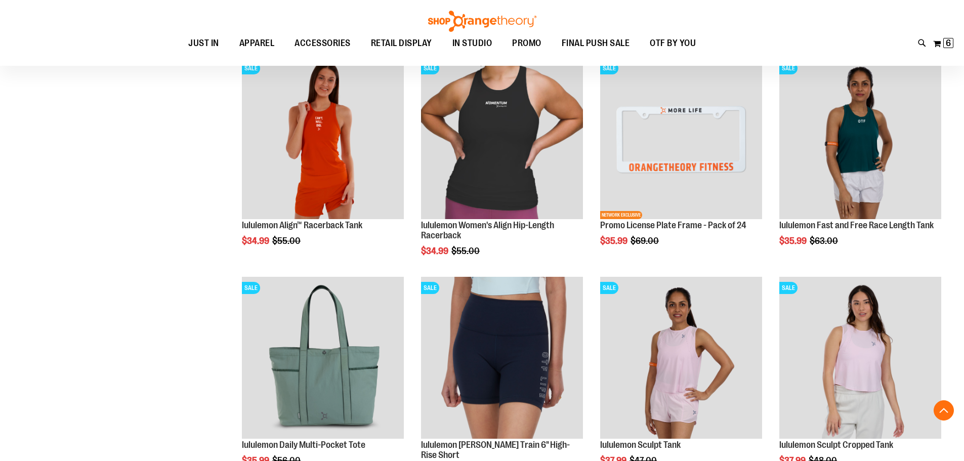
scroll to position [1488, 0]
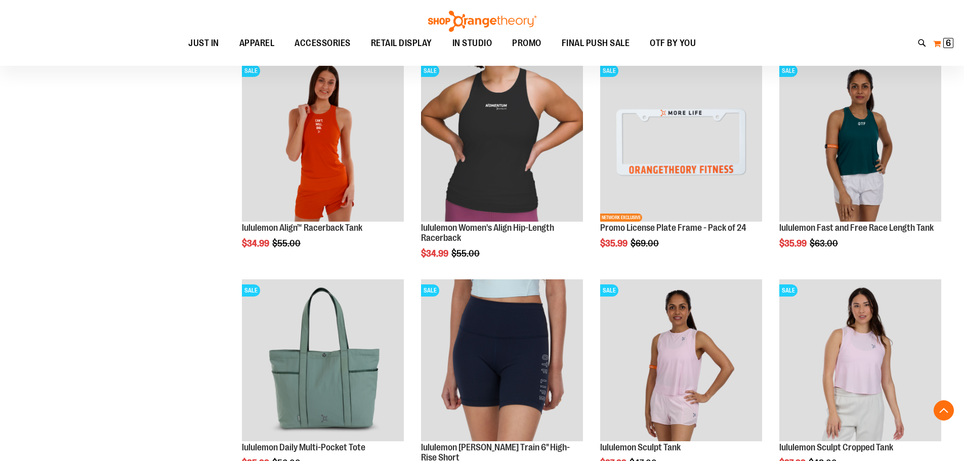
click at [946, 41] on span "6" at bounding box center [948, 43] width 5 height 10
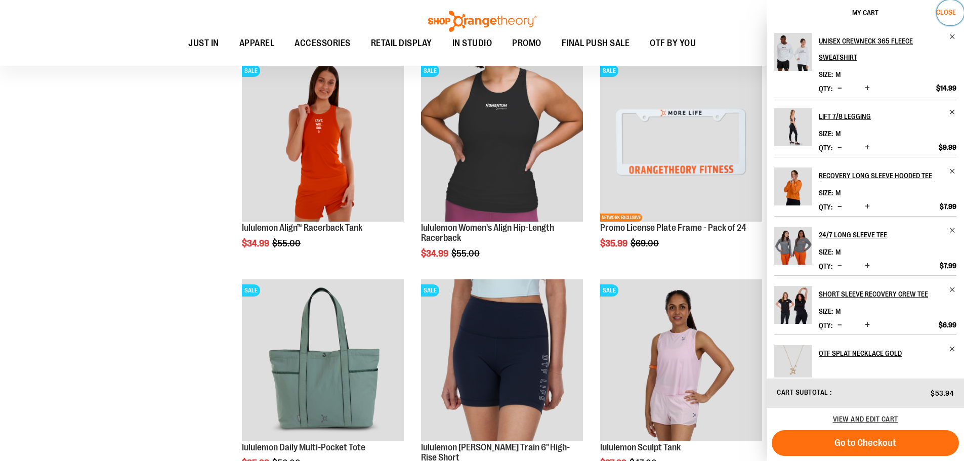
click at [955, 10] on button "Close" at bounding box center [949, 12] width 27 height 25
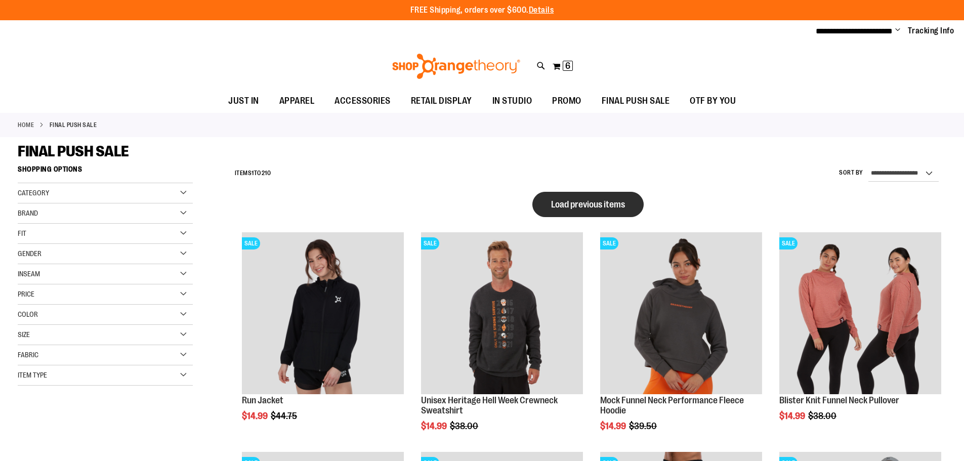
click at [569, 205] on span "Load previous items" at bounding box center [588, 204] width 74 height 10
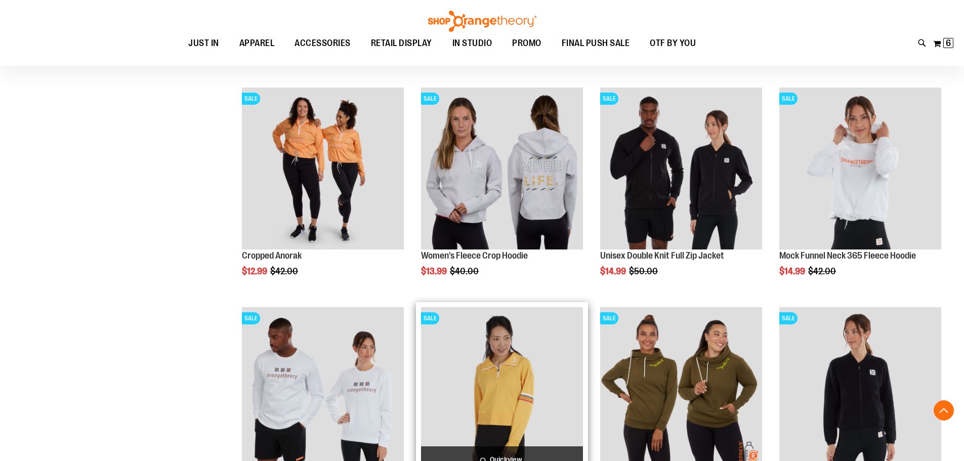
scroll to position [505, 0]
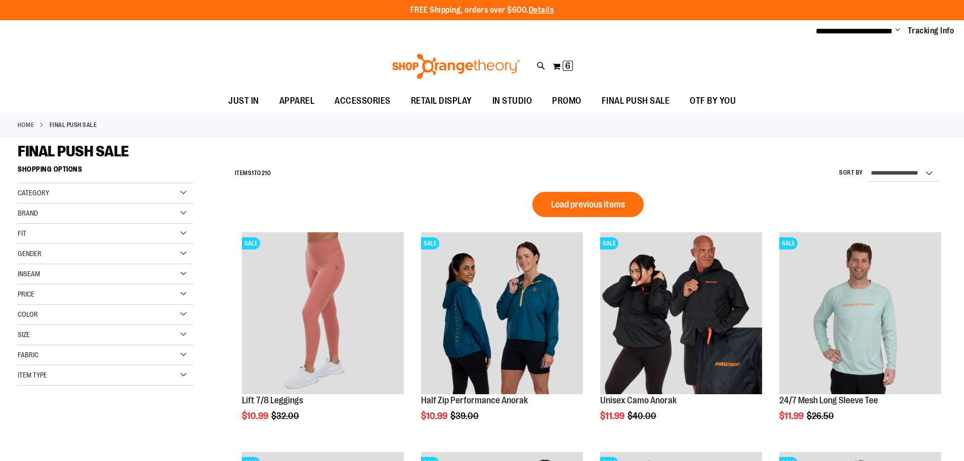
click at [898, 29] on span "Change" at bounding box center [897, 31] width 5 height 10
click at [870, 73] on link "Sign Out" at bounding box center [861, 68] width 89 height 19
